Goal: Contribute content

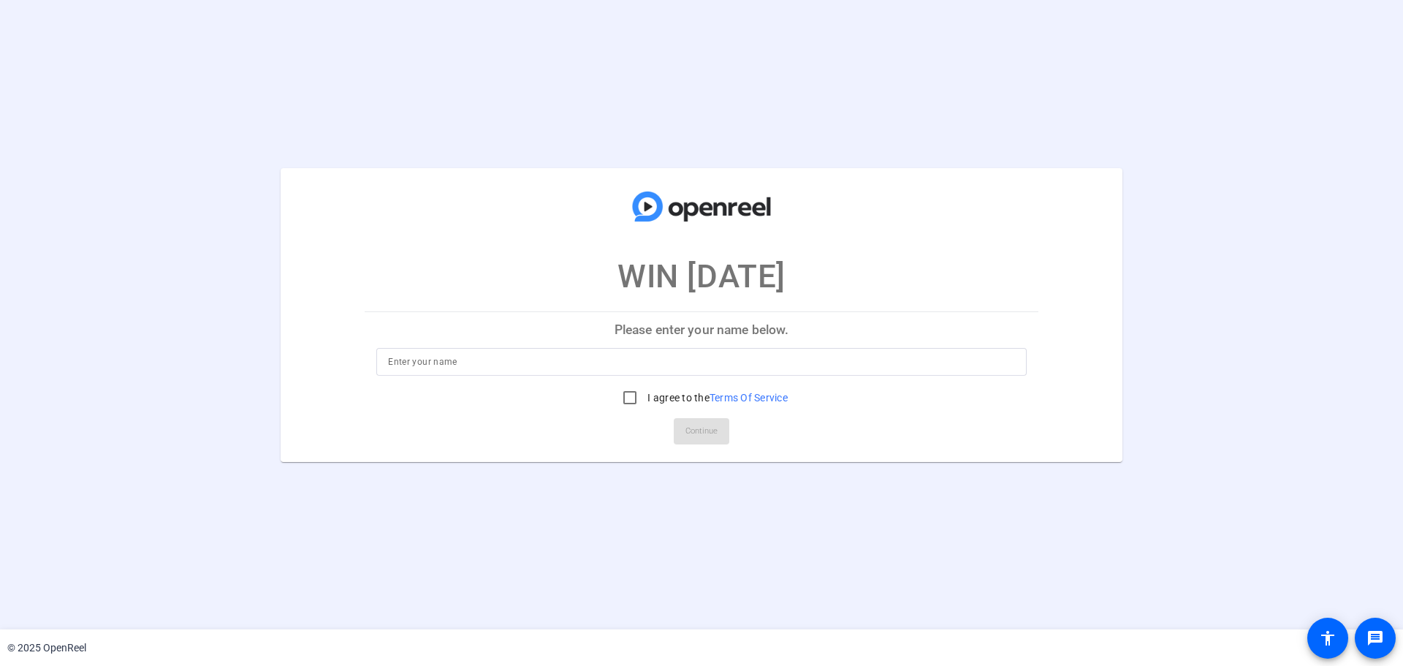
click at [625, 338] on p "Please enter your name below." at bounding box center [702, 329] width 674 height 35
click at [622, 335] on p "Please enter your name below." at bounding box center [702, 329] width 674 height 35
click at [660, 367] on input at bounding box center [701, 362] width 627 height 18
type input "[PERSON_NAME]"
click at [629, 397] on input "I agree to the Terms Of Service" at bounding box center [629, 397] width 29 height 29
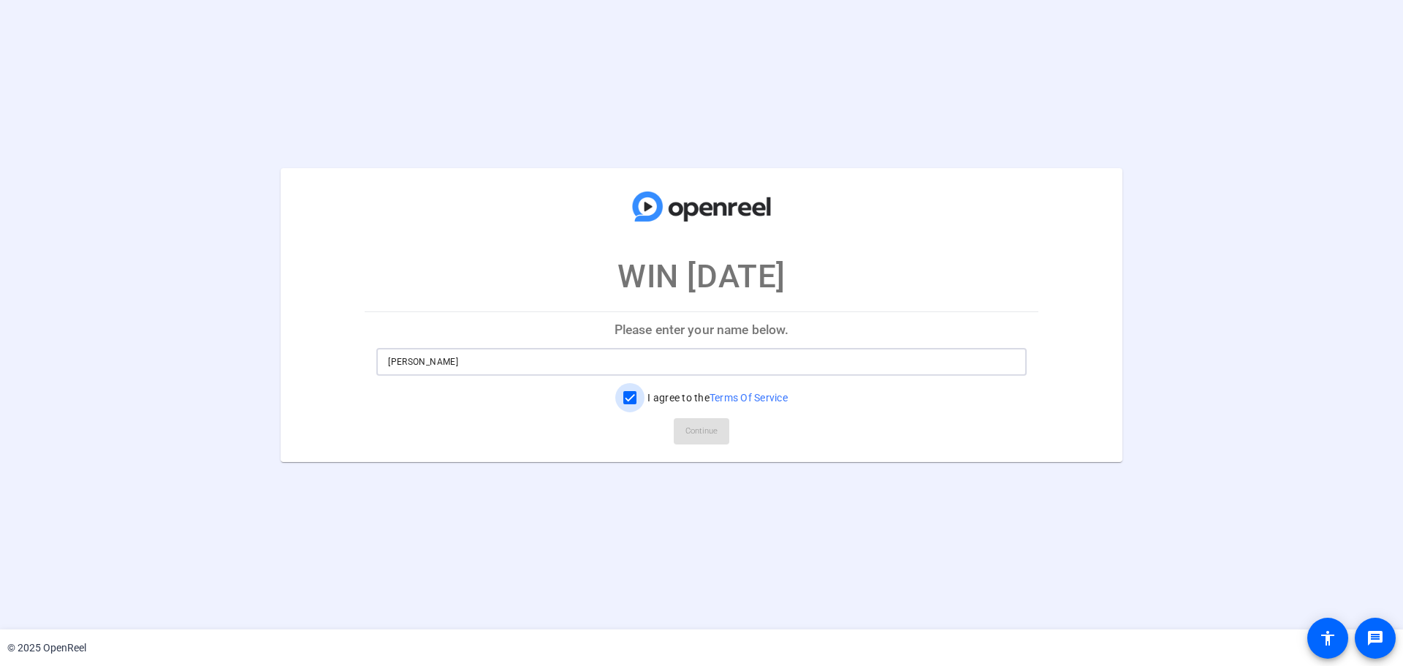
checkbox input "true"
click at [688, 435] on span "Continue" at bounding box center [701, 431] width 32 height 22
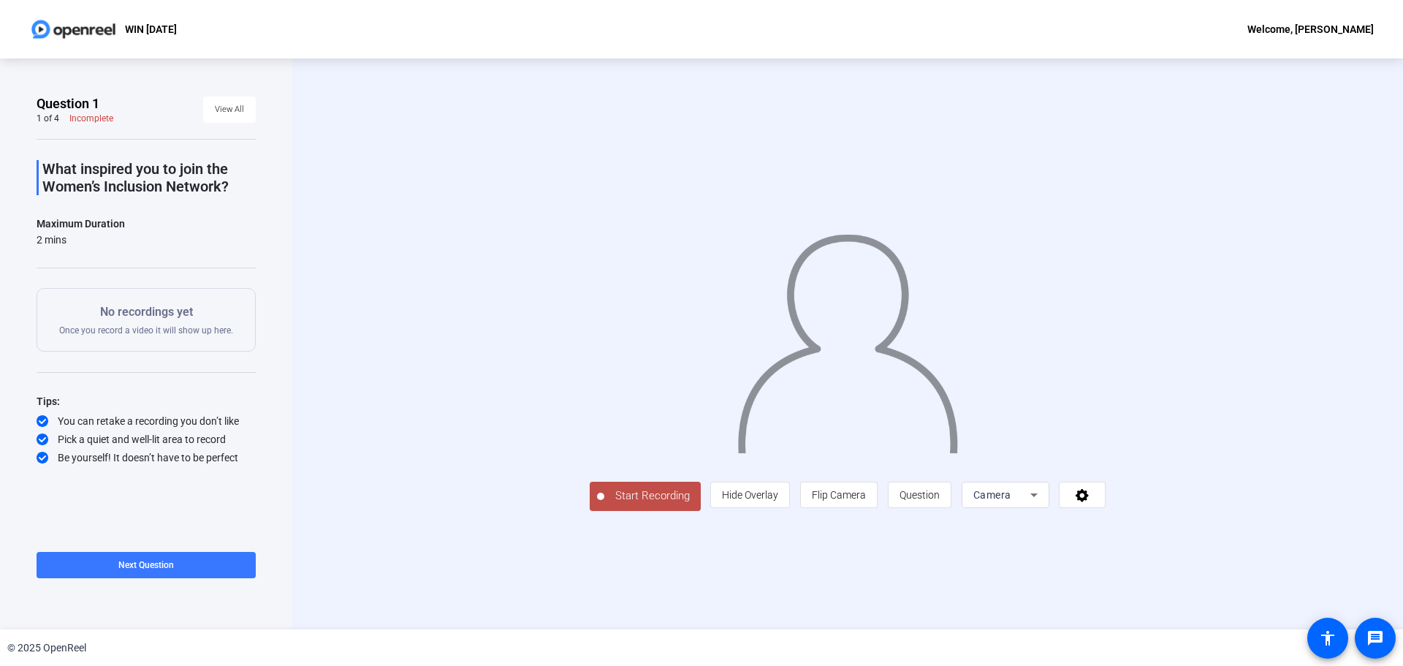
click at [654, 486] on button "Start Recording" at bounding box center [645, 495] width 111 height 29
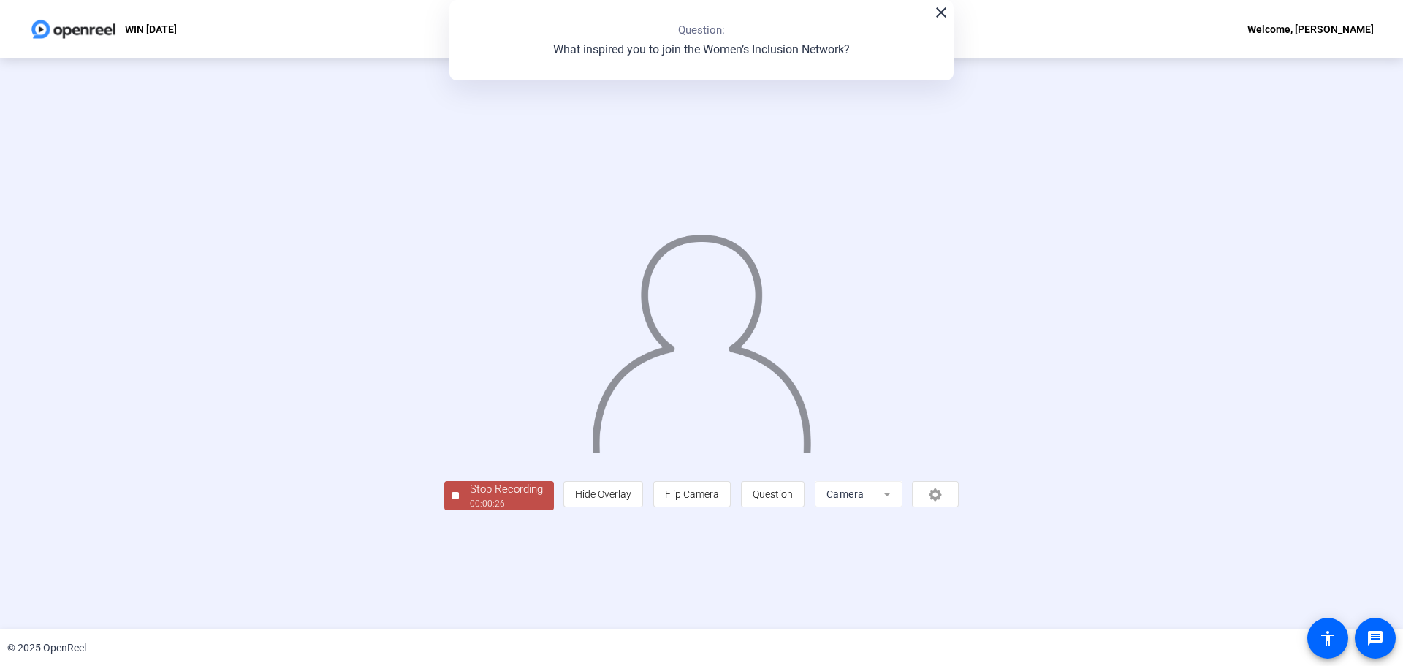
click at [511, 495] on div "Stop Recording" at bounding box center [506, 489] width 73 height 17
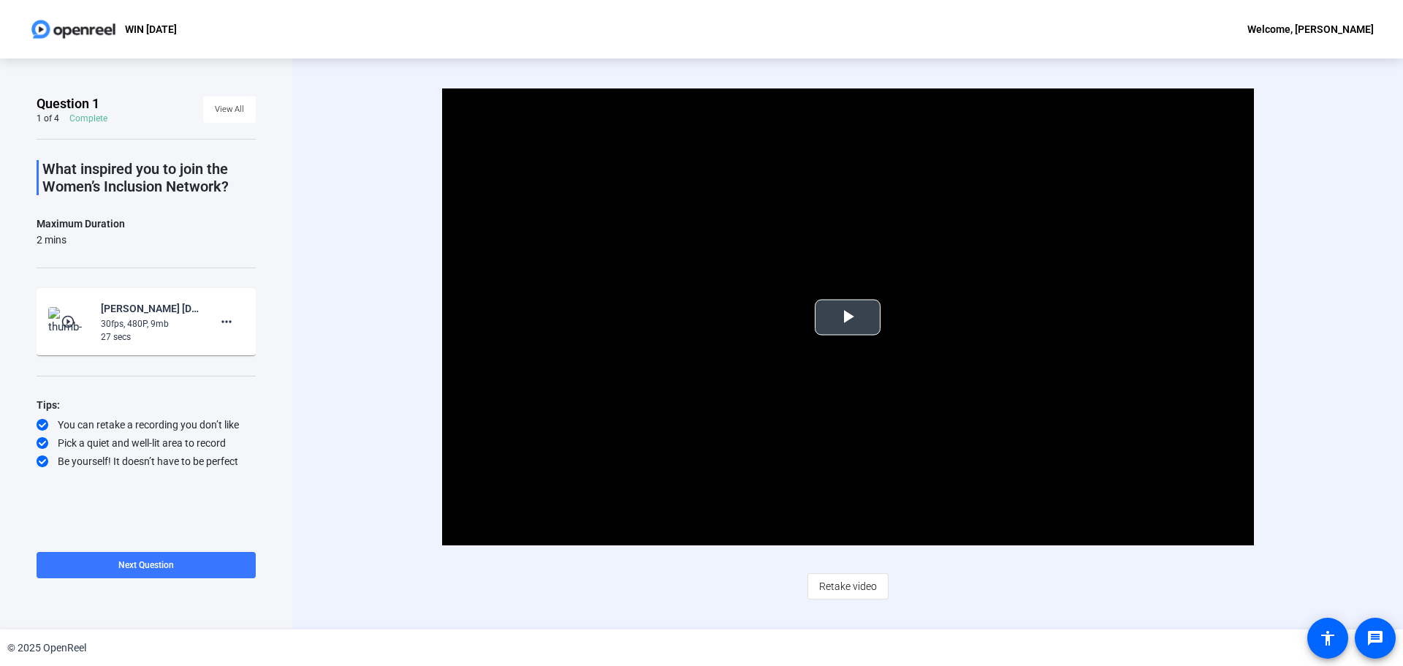
click at [848, 317] on span "Video Player" at bounding box center [848, 317] width 0 height 0
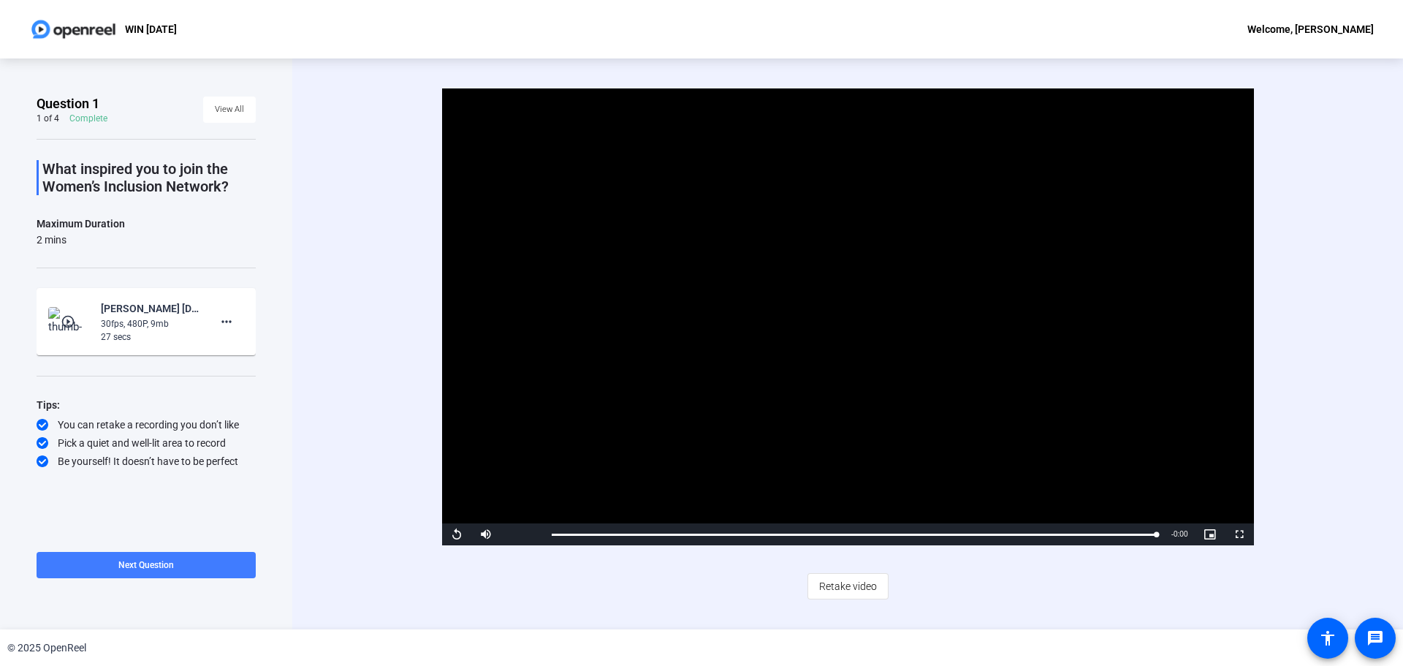
click at [195, 559] on span at bounding box center [146, 564] width 219 height 35
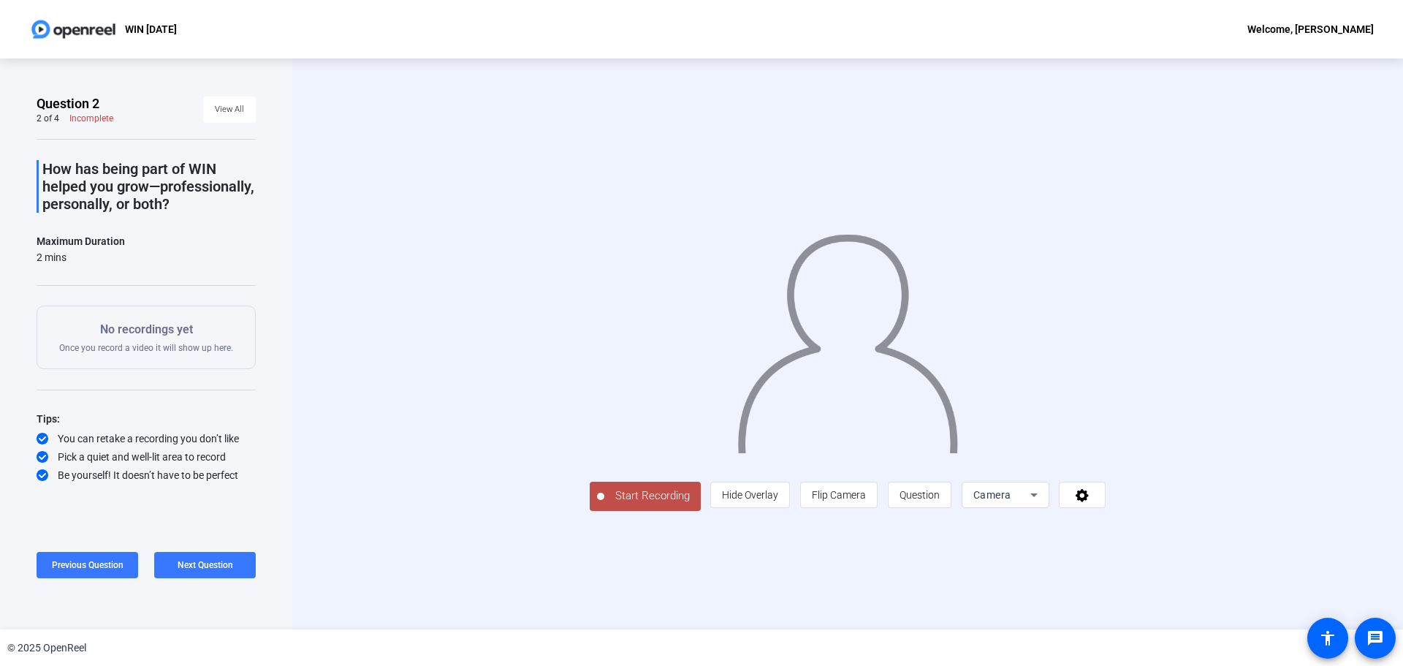
click at [604, 504] on span "Start Recording" at bounding box center [652, 495] width 96 height 17
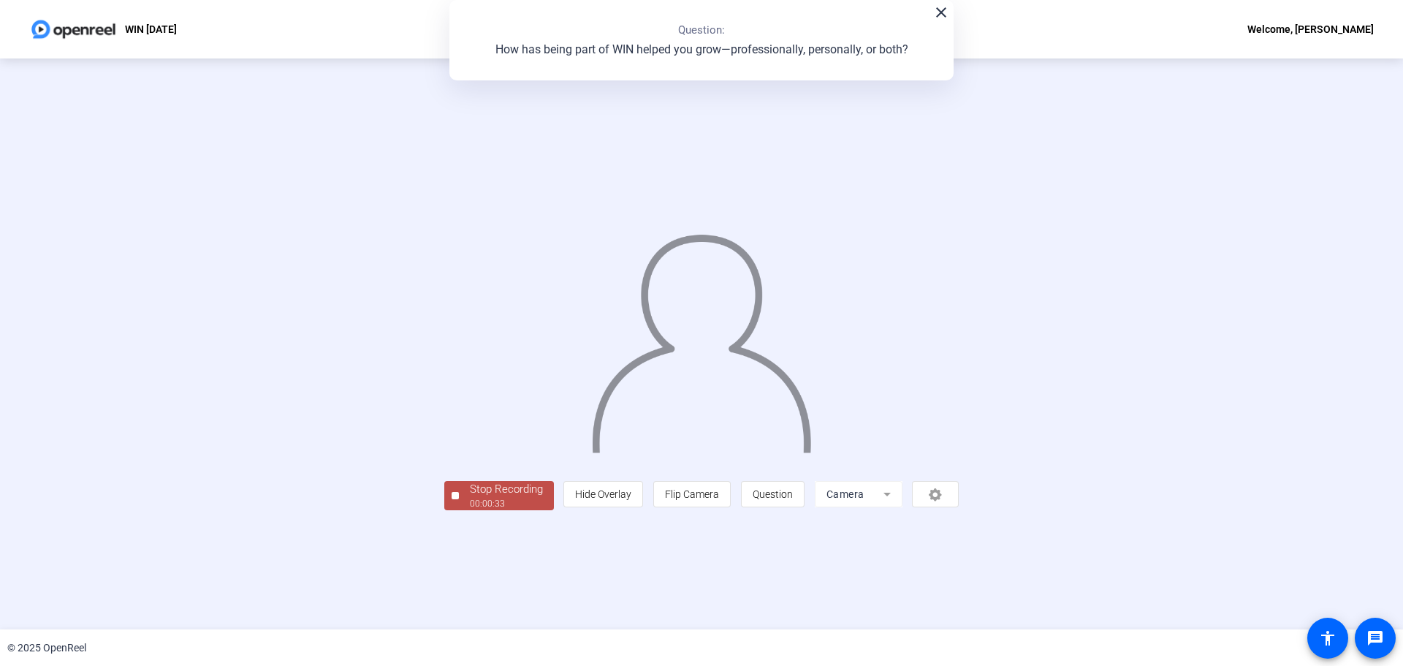
click at [470, 510] on div "00:00:33" at bounding box center [506, 503] width 73 height 13
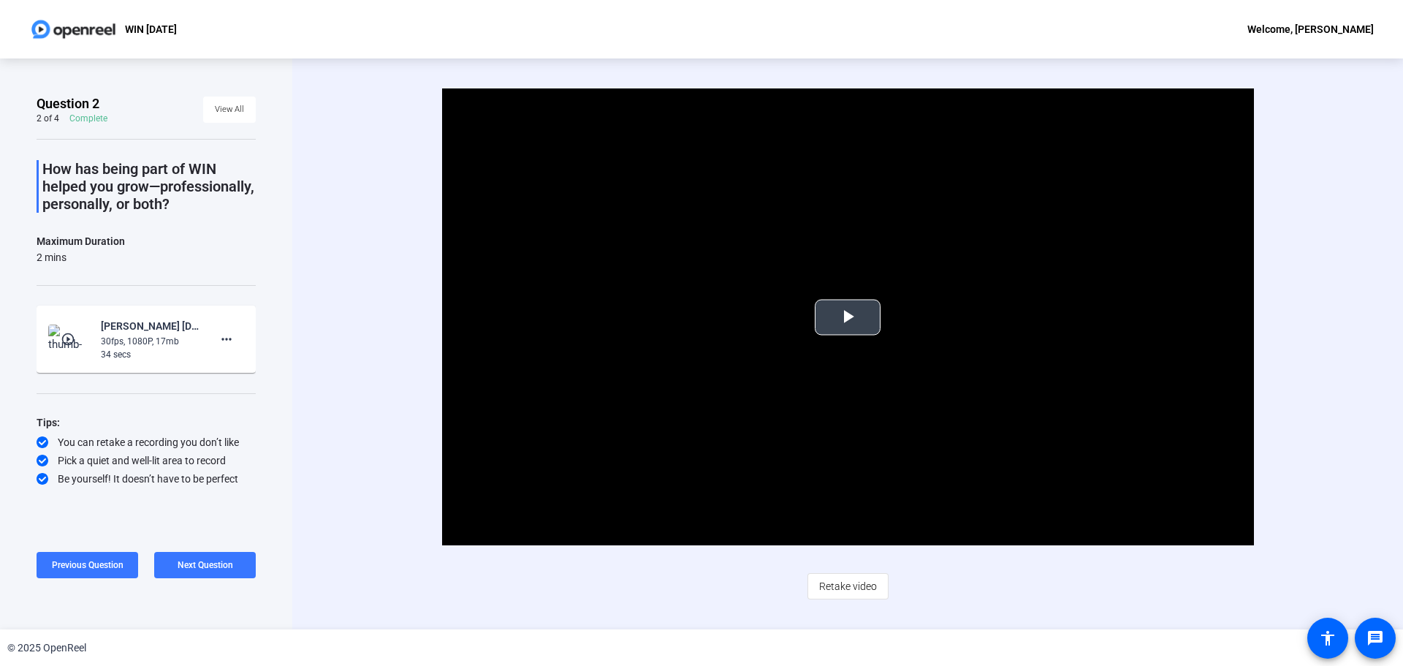
click at [848, 317] on span "Video Player" at bounding box center [848, 317] width 0 height 0
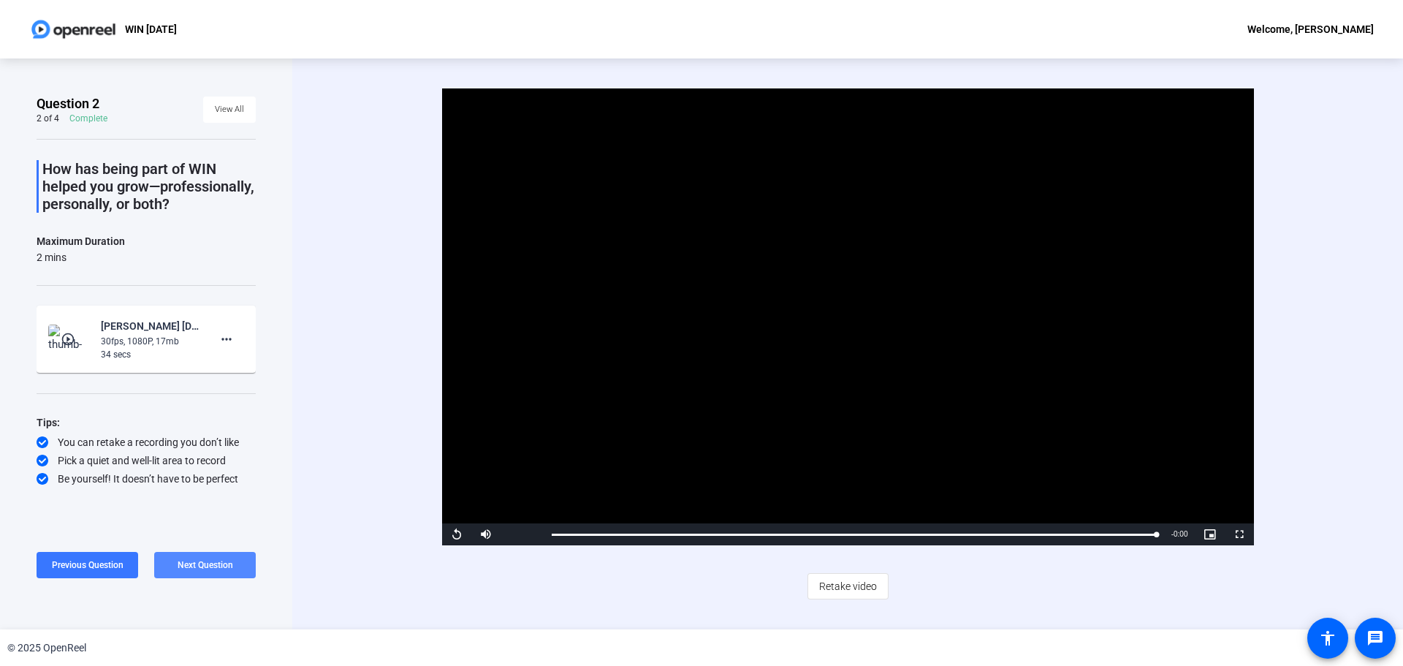
click at [197, 565] on span "Next Question" at bounding box center [206, 565] width 56 height 10
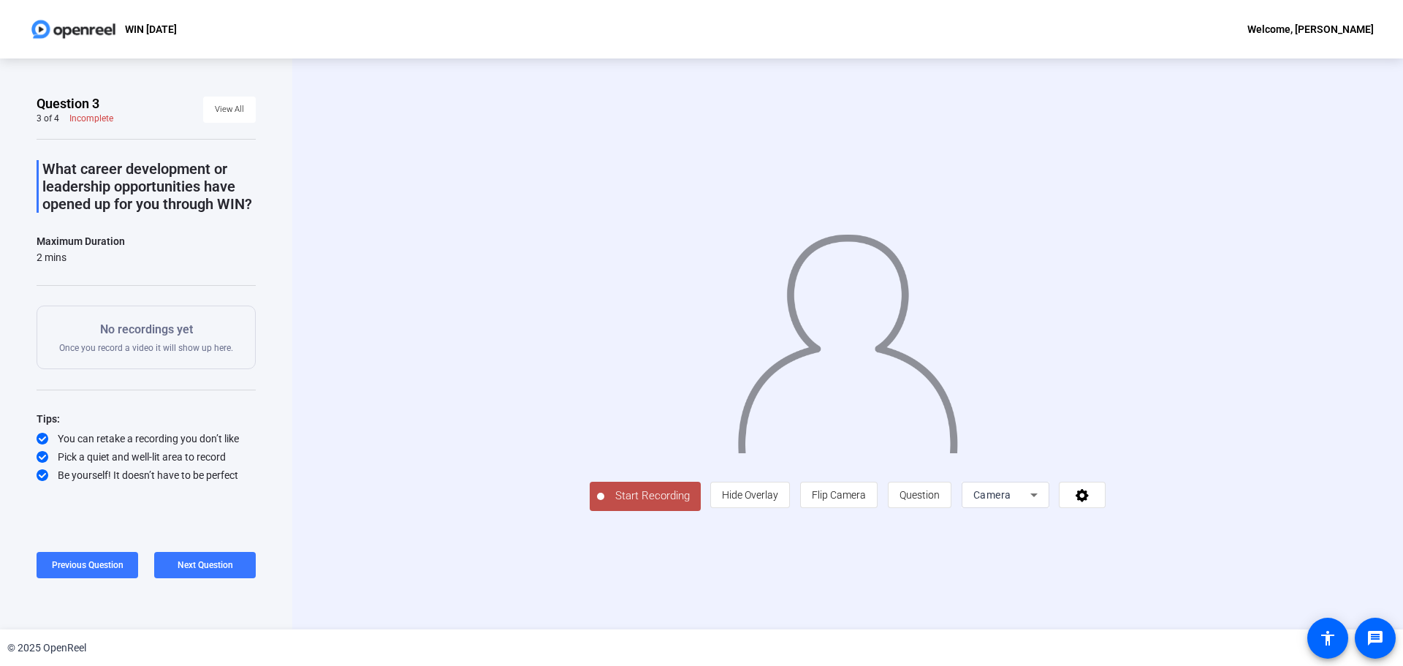
click at [604, 504] on span "Start Recording" at bounding box center [652, 495] width 96 height 17
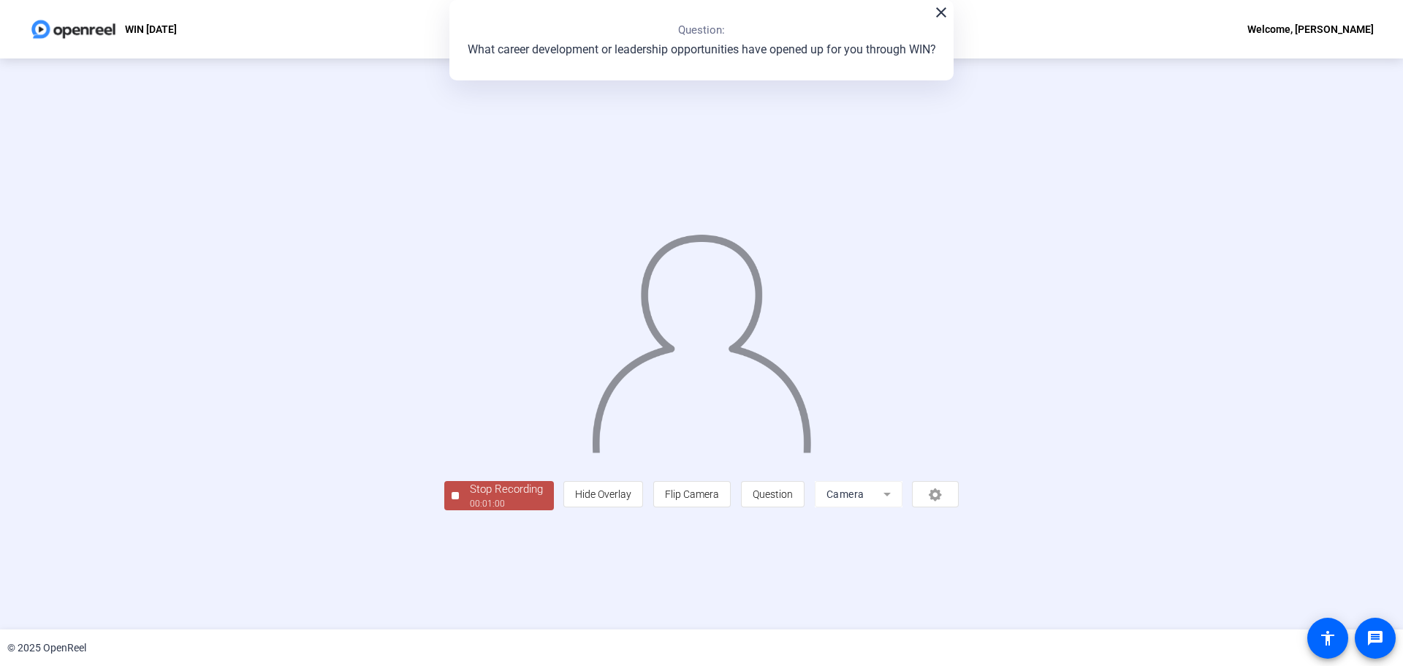
click at [470, 510] on div "00:01:00" at bounding box center [506, 503] width 73 height 13
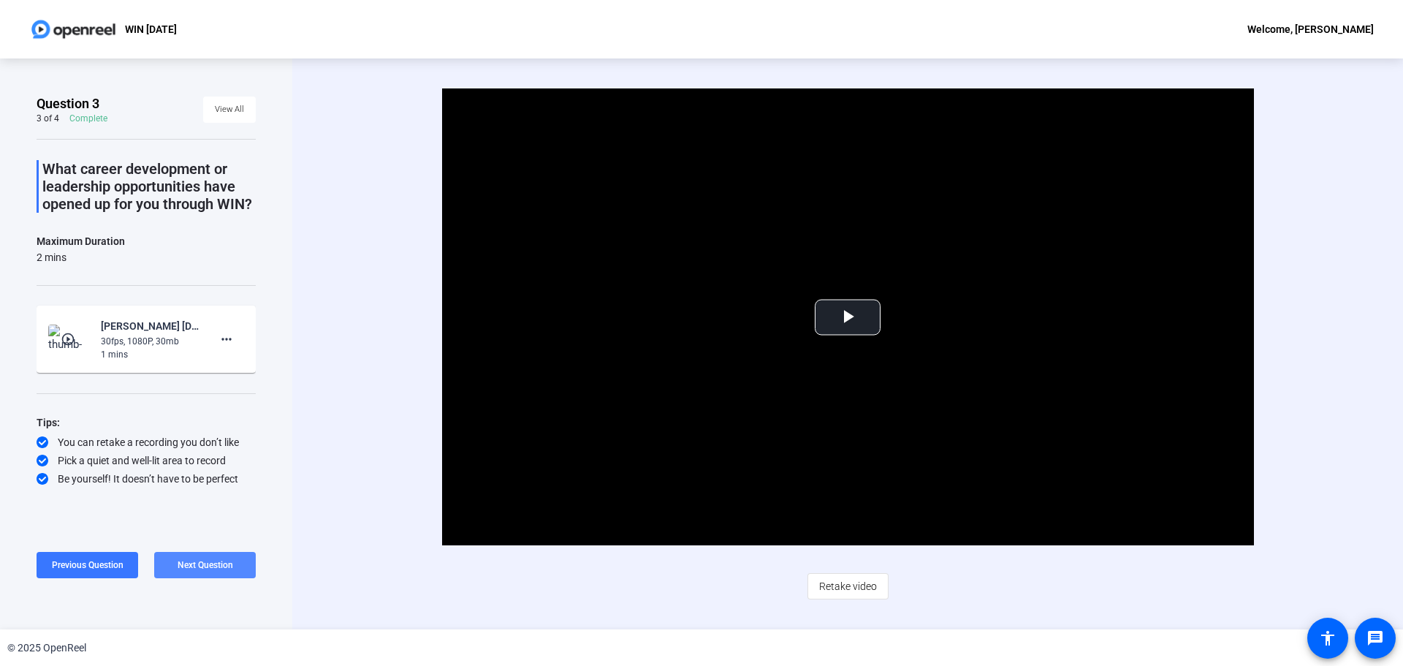
click at [210, 561] on span "Next Question" at bounding box center [206, 565] width 56 height 10
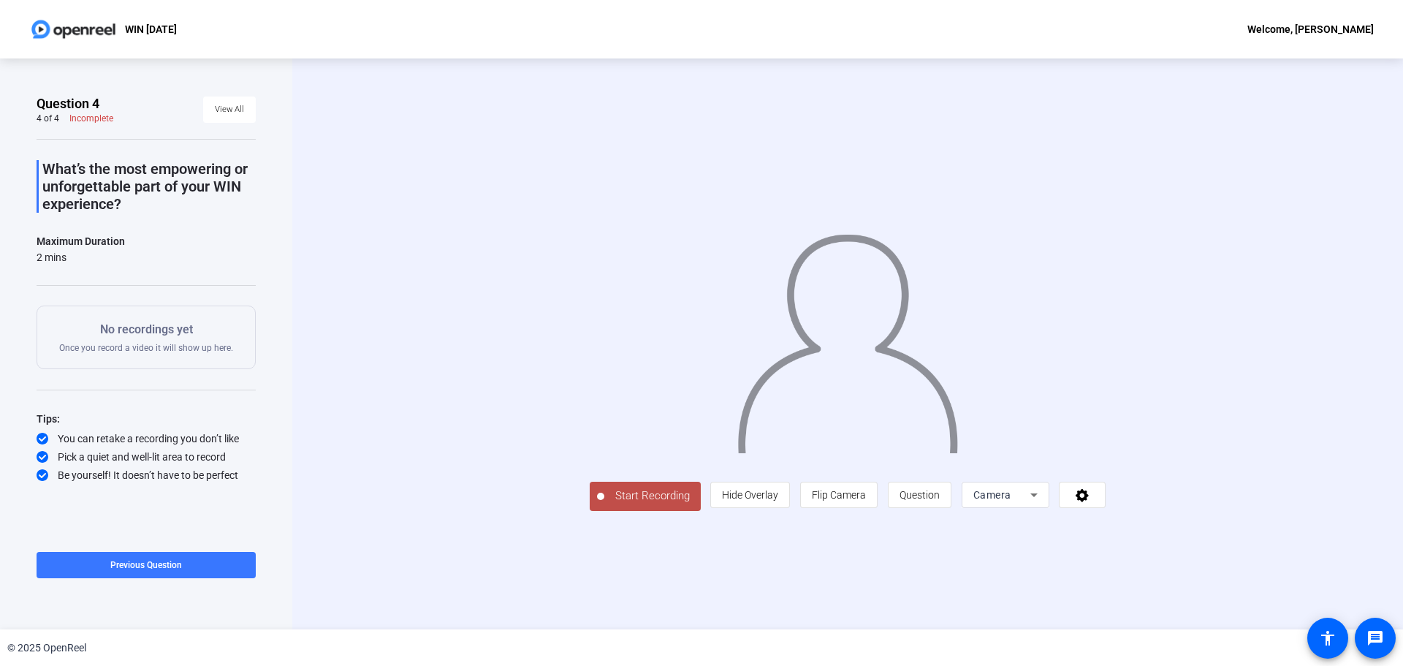
click at [604, 504] on span "Start Recording" at bounding box center [652, 495] width 96 height 17
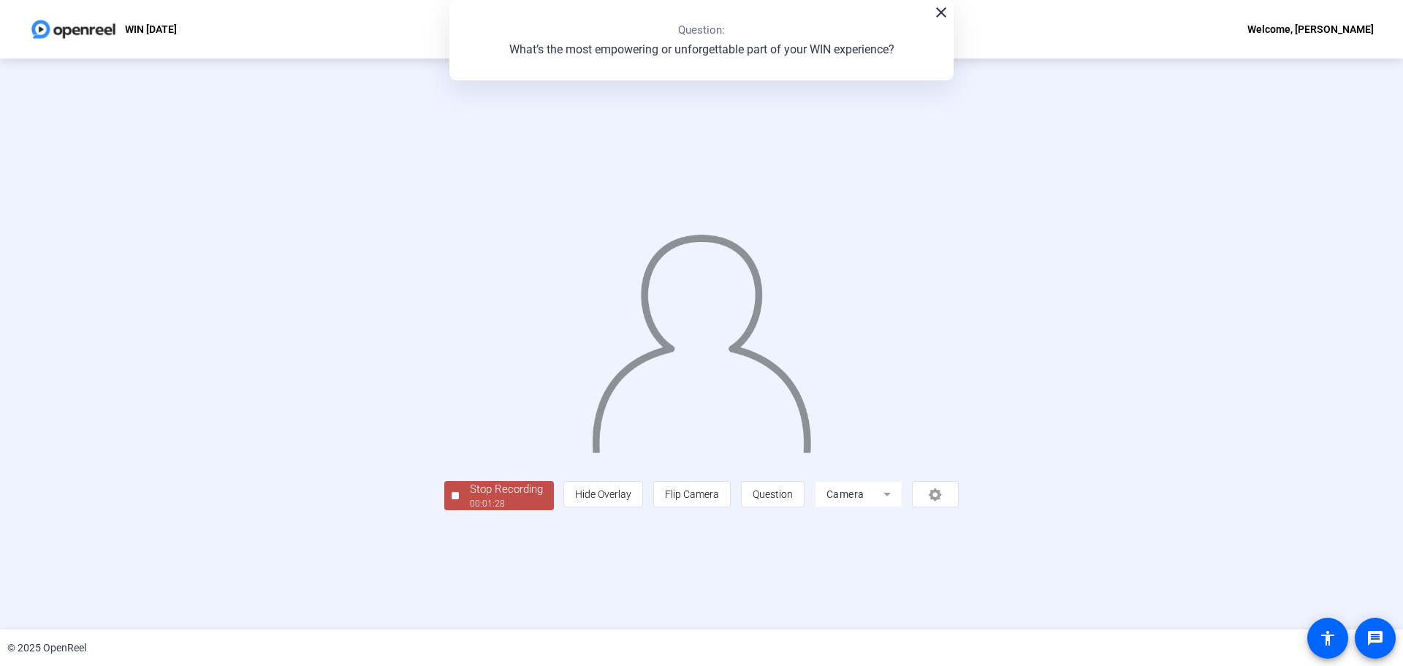
click at [470, 498] on div "Stop Recording" at bounding box center [506, 489] width 73 height 17
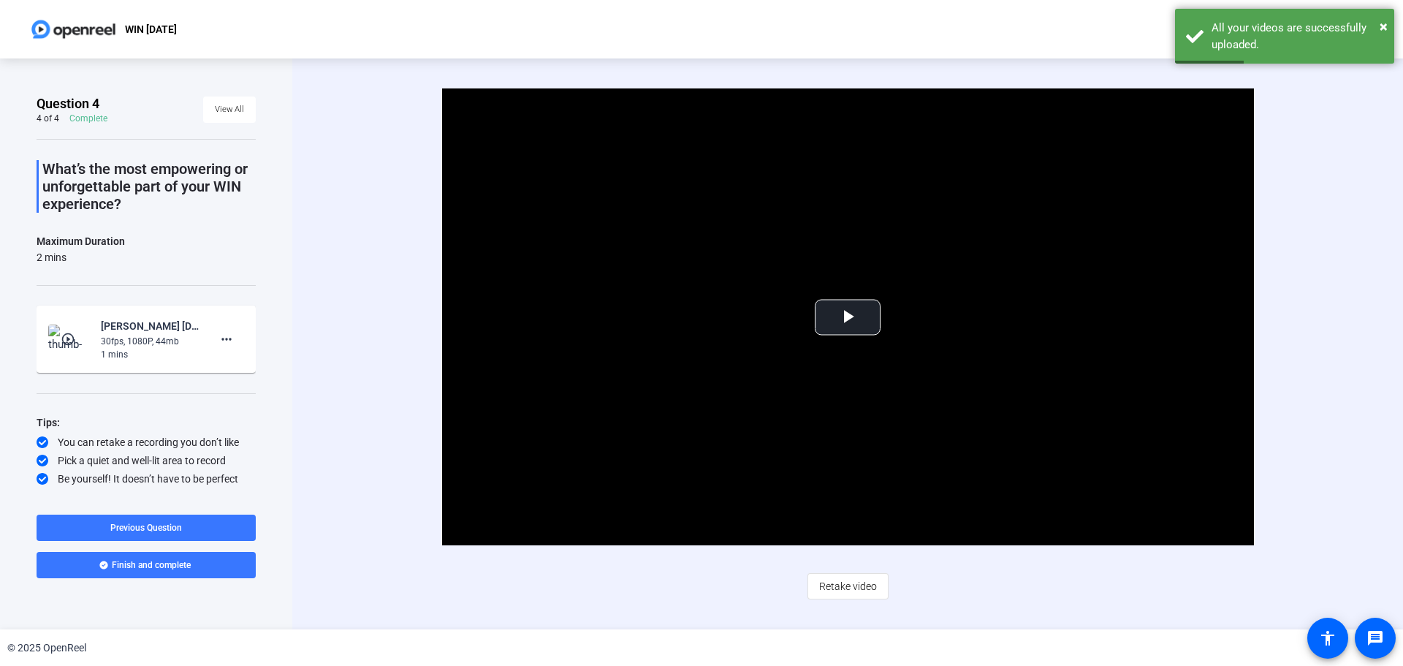
click at [859, 580] on span "Retake video" at bounding box center [848, 586] width 58 height 28
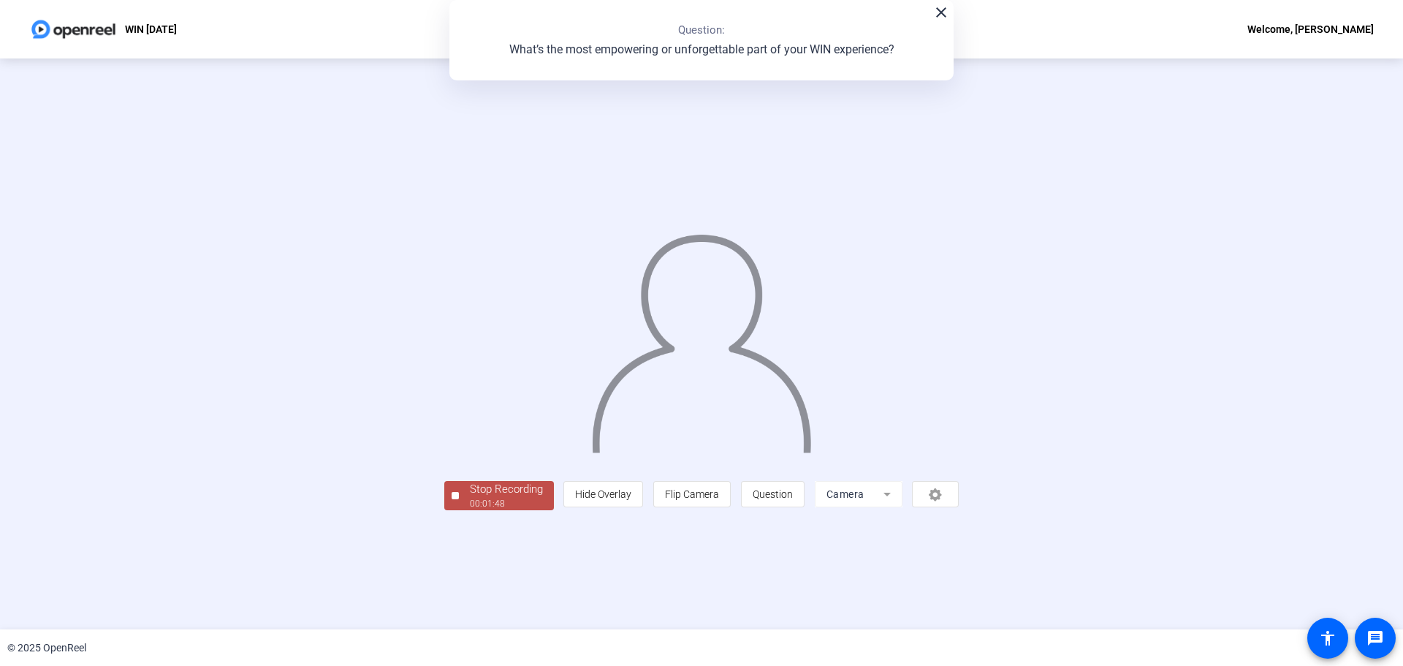
click at [470, 510] on div "00:01:48" at bounding box center [506, 503] width 73 height 13
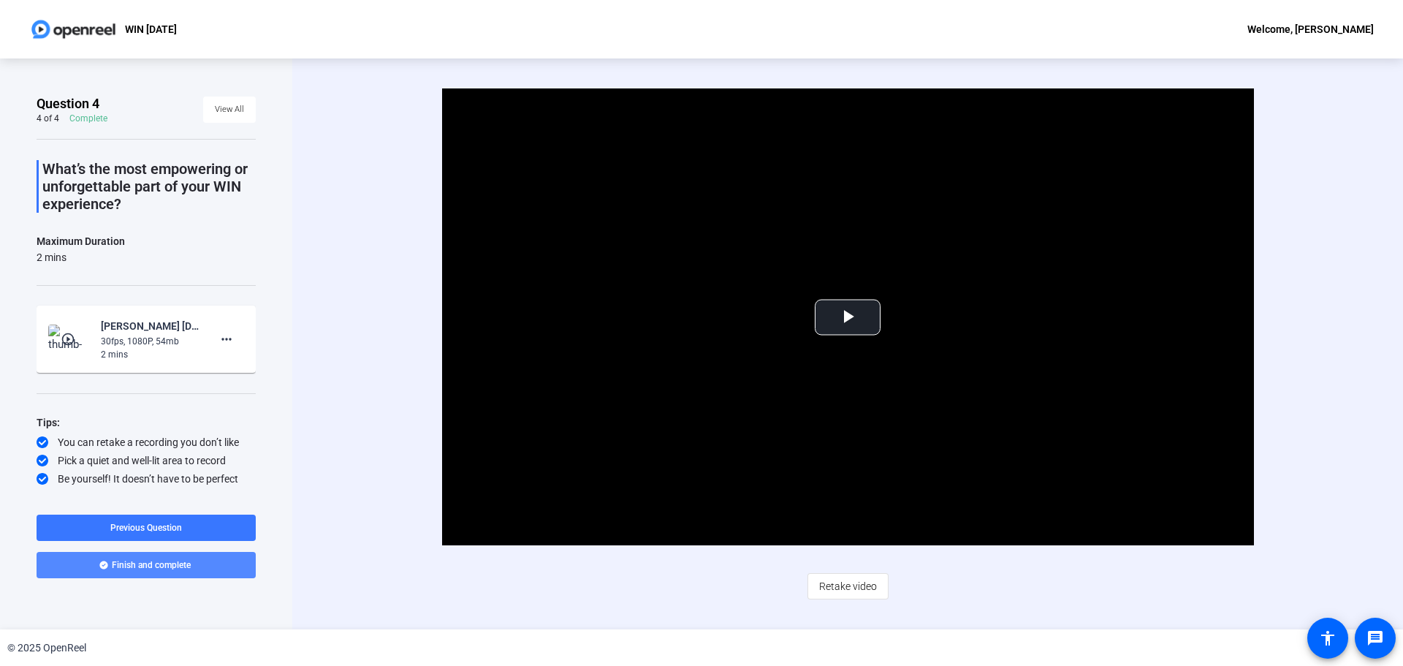
click at [167, 569] on span "Finish and complete" at bounding box center [151, 565] width 79 height 12
